Goal: Task Accomplishment & Management: Check status

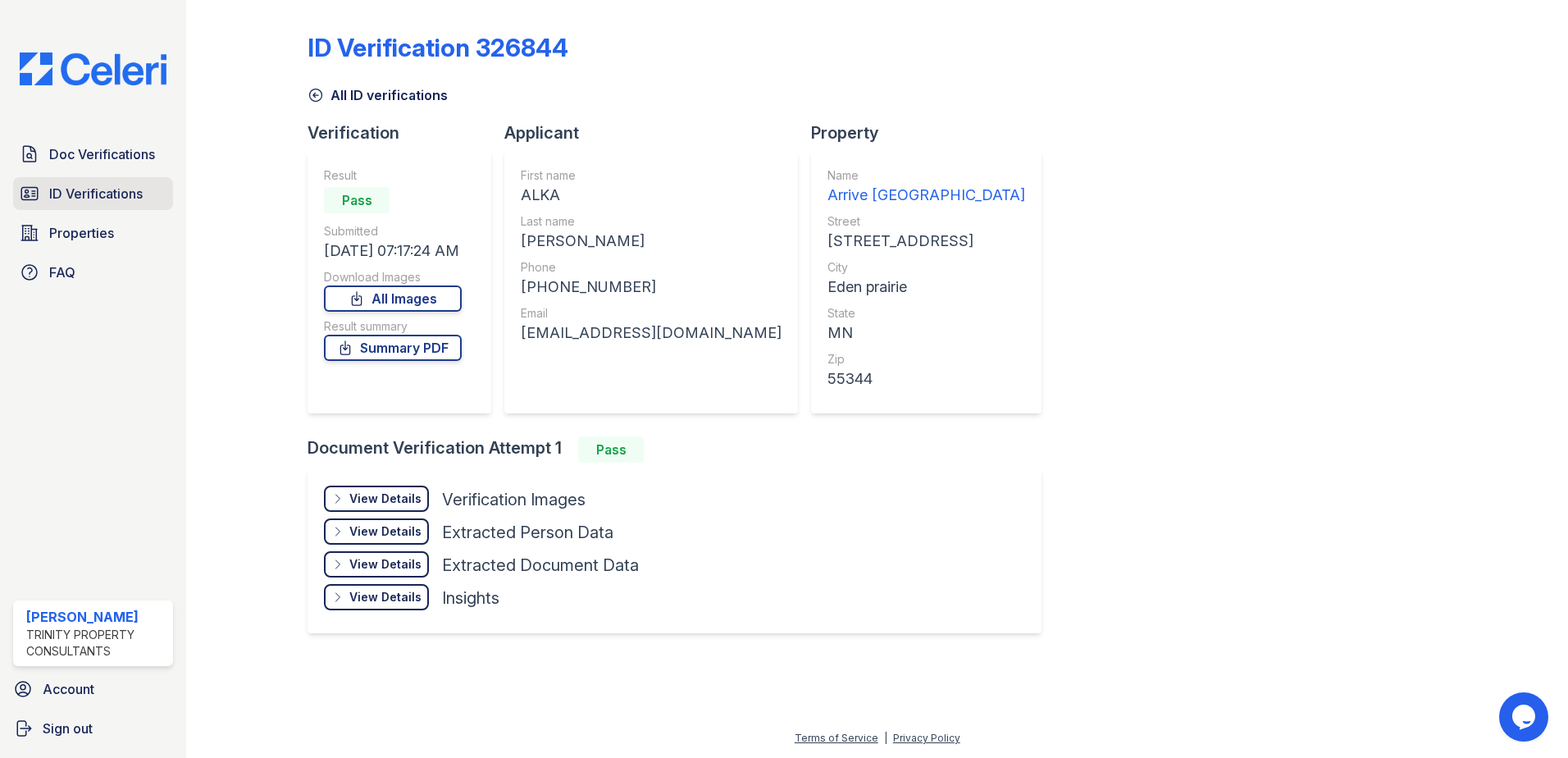
click at [69, 202] on span "ID Verifications" at bounding box center [95, 193] width 93 height 20
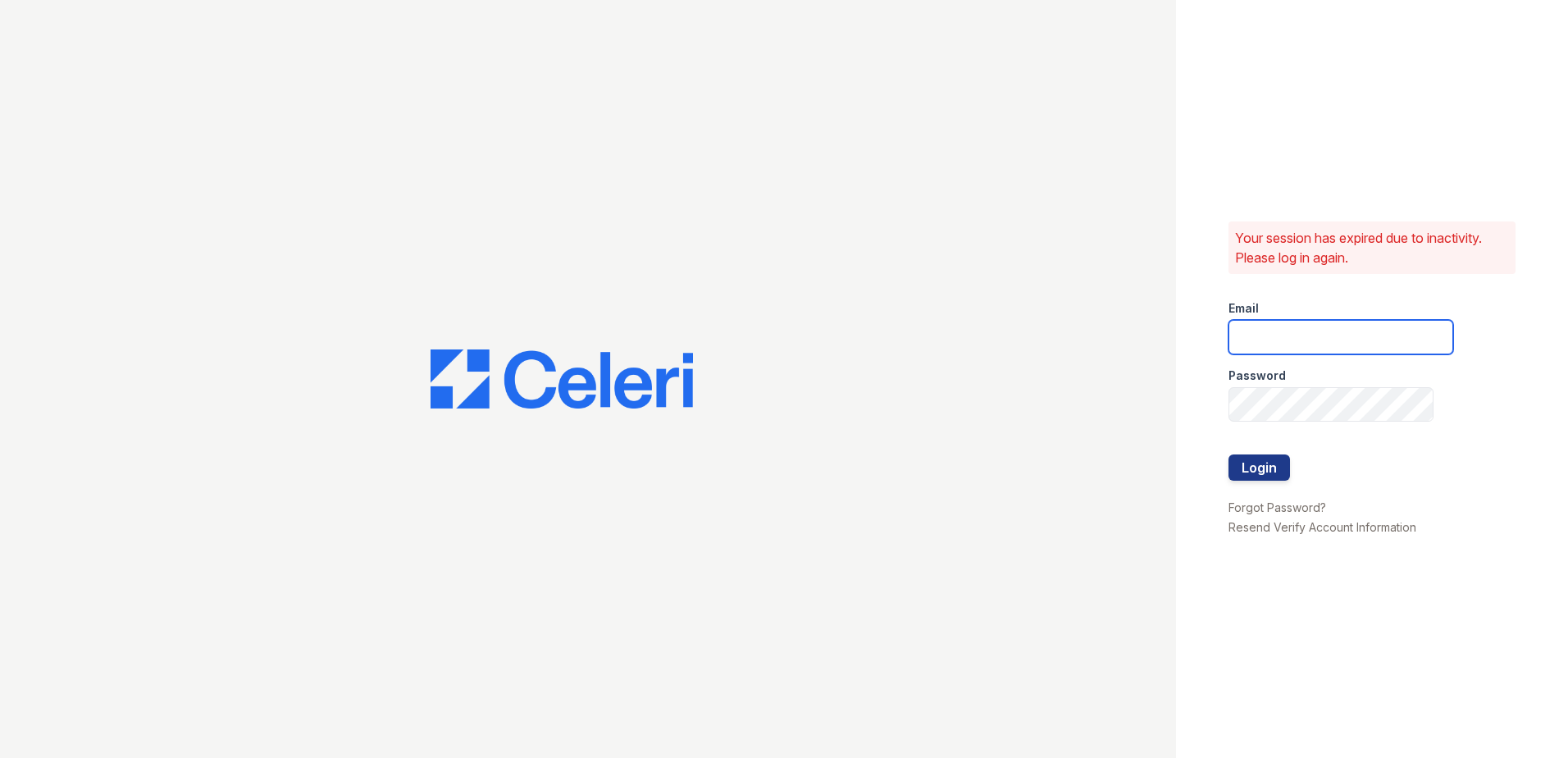
type input "[EMAIL_ADDRESS][DOMAIN_NAME]"
click at [1267, 467] on button "Login" at bounding box center [1259, 468] width 61 height 26
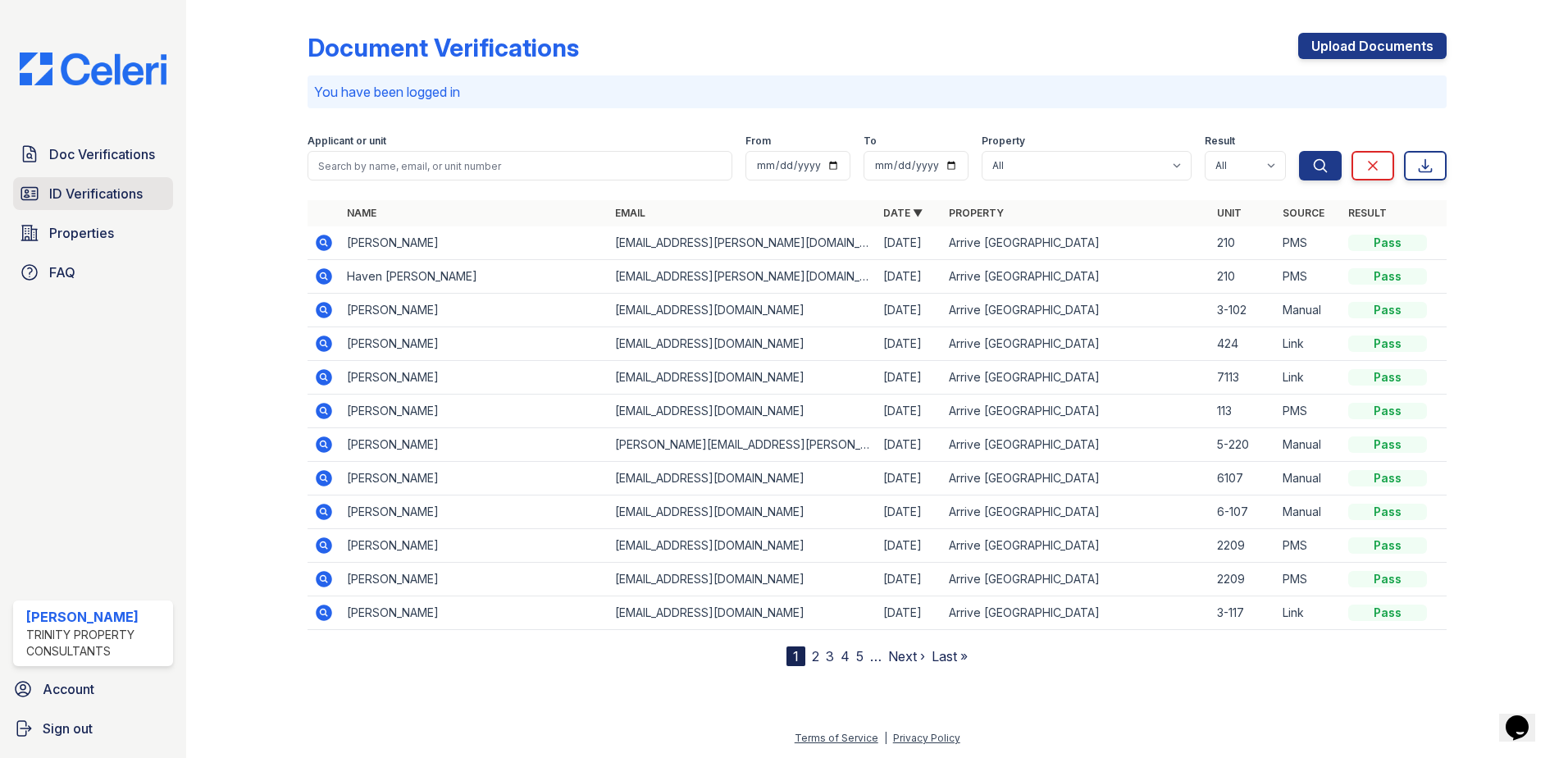
click at [43, 190] on link "ID Verifications" at bounding box center [93, 193] width 160 height 33
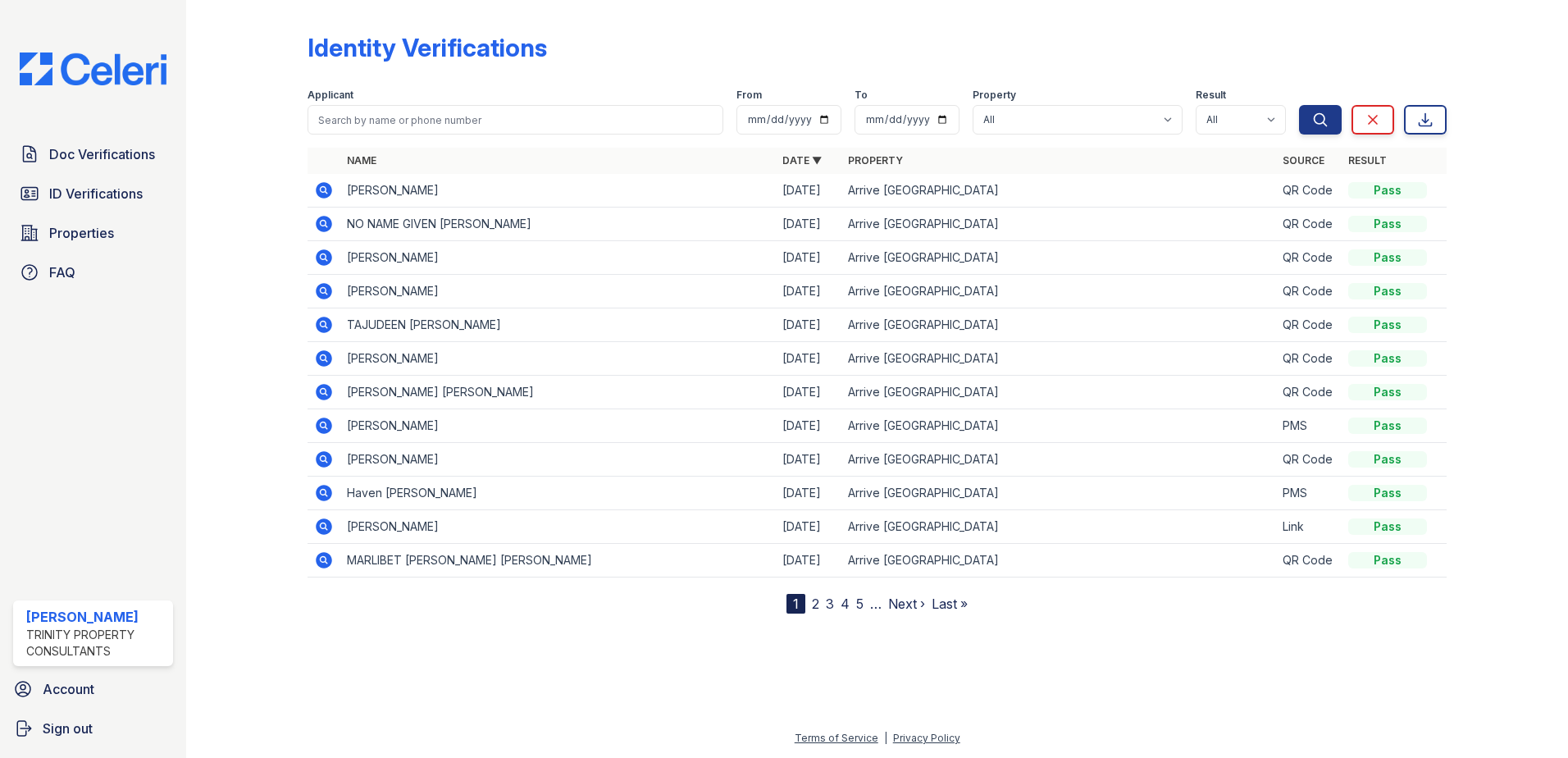
click at [322, 224] on icon at bounding box center [323, 223] width 20 height 20
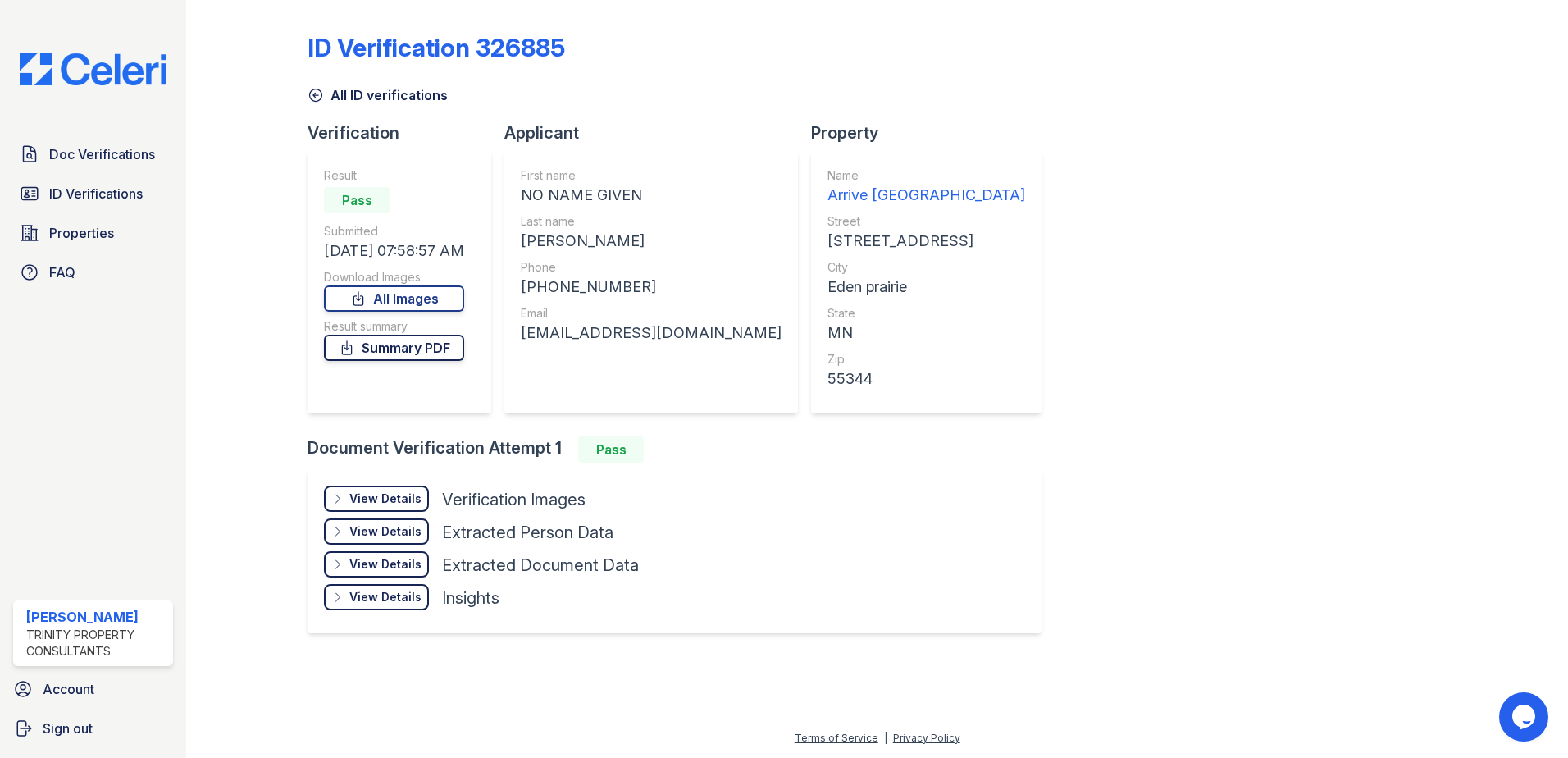
click at [378, 351] on link "Summary PDF" at bounding box center [394, 348] width 140 height 26
